Goal: Check status

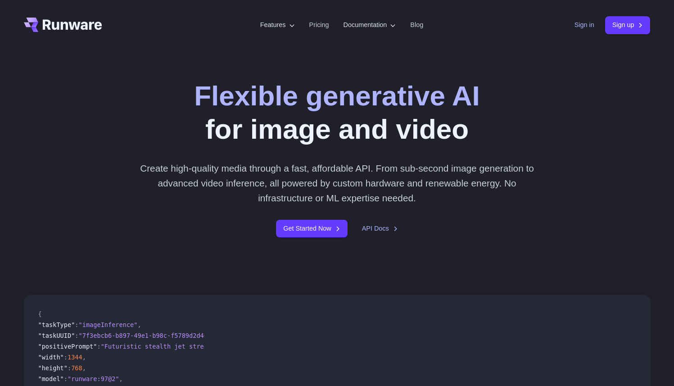
click at [578, 27] on link "Sign in" at bounding box center [584, 25] width 20 height 10
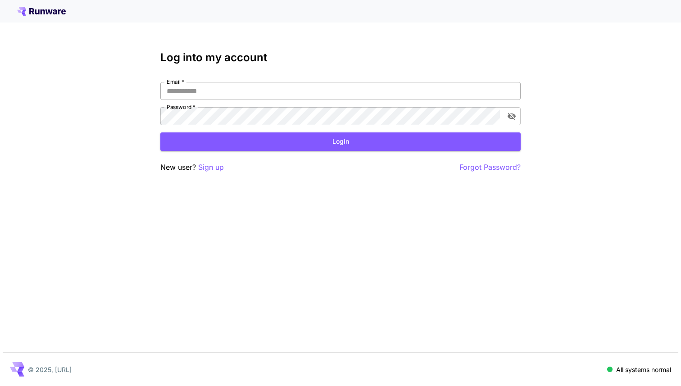
click at [258, 87] on input "Email   *" at bounding box center [340, 91] width 360 height 18
type input "**********"
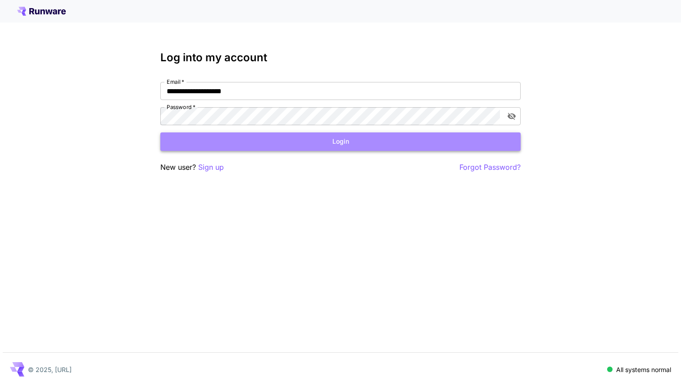
click at [365, 144] on button "Login" at bounding box center [340, 141] width 360 height 18
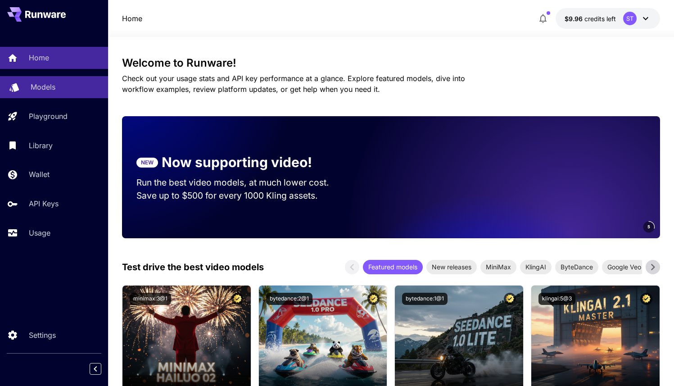
click at [53, 90] on p "Models" at bounding box center [43, 86] width 25 height 11
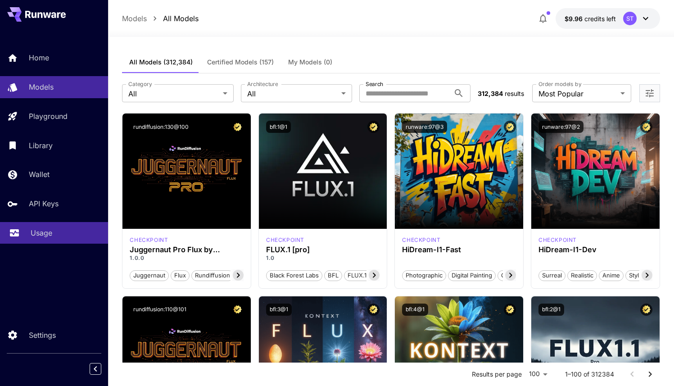
click at [45, 223] on link "Usage" at bounding box center [54, 233] width 108 height 22
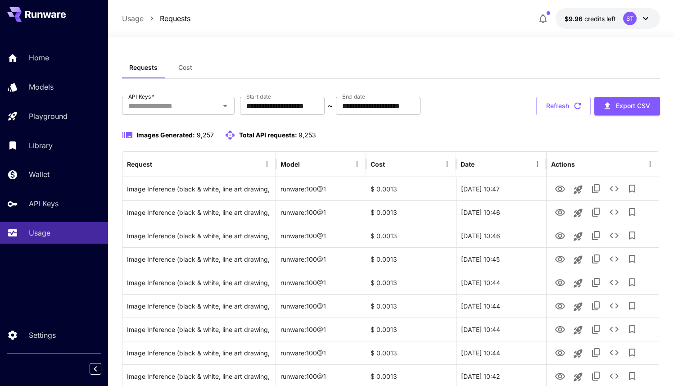
click at [186, 71] on button "Cost" at bounding box center [185, 68] width 41 height 22
